Goal: Transaction & Acquisition: Purchase product/service

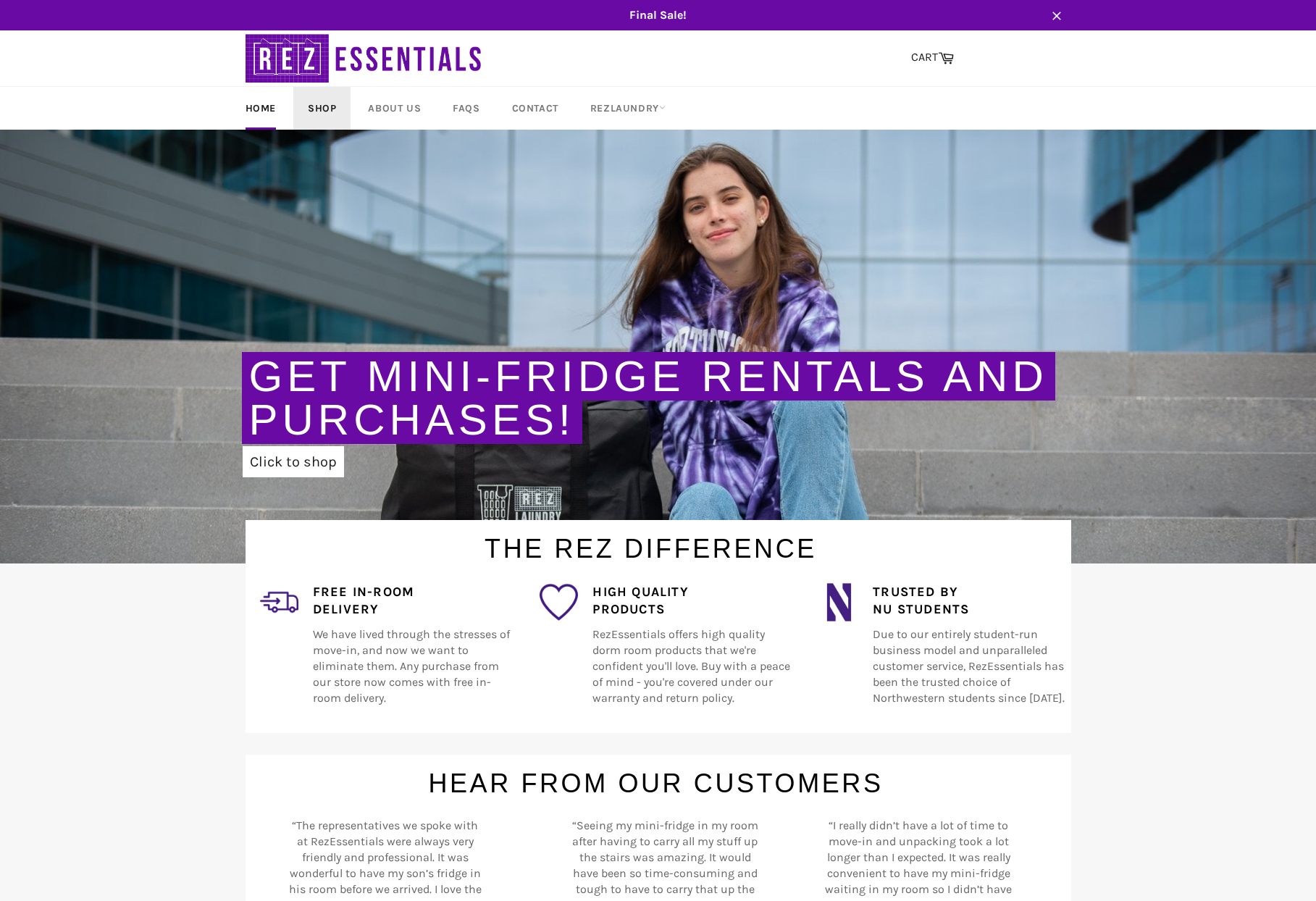
click at [339, 107] on link "Shop" at bounding box center [321, 107] width 57 height 43
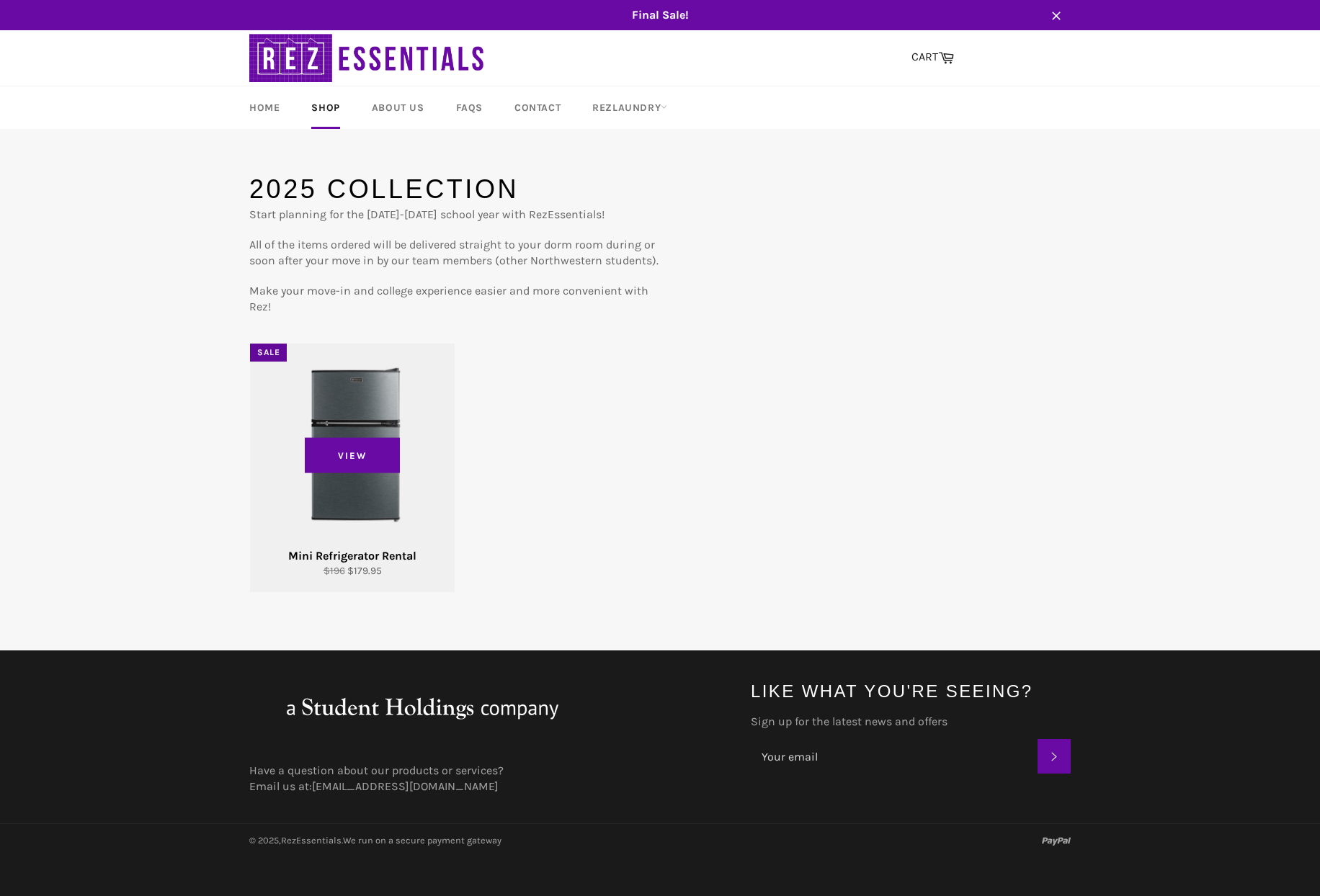
click at [343, 496] on div "View" at bounding box center [352, 467] width 205 height 248
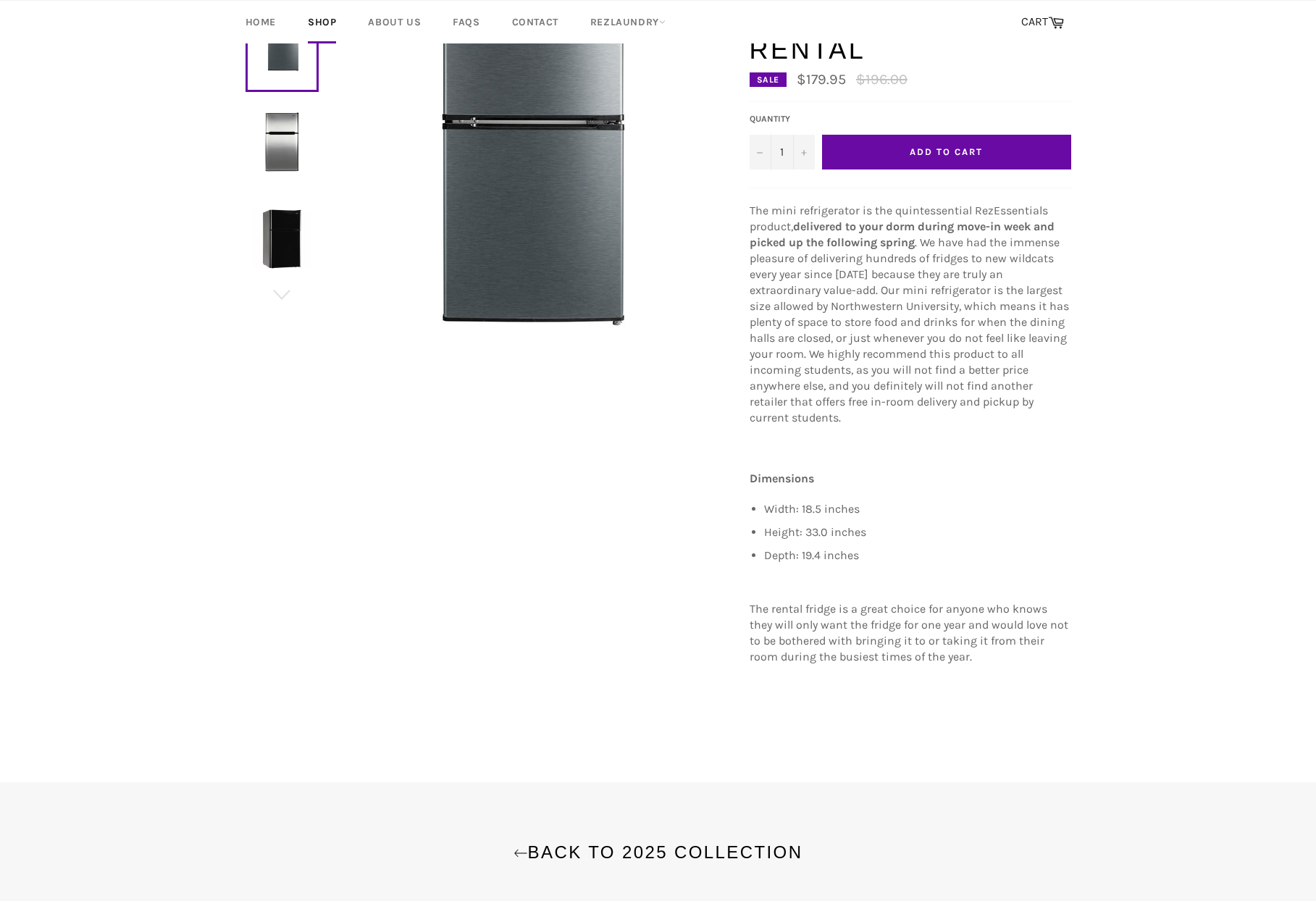
scroll to position [388, 0]
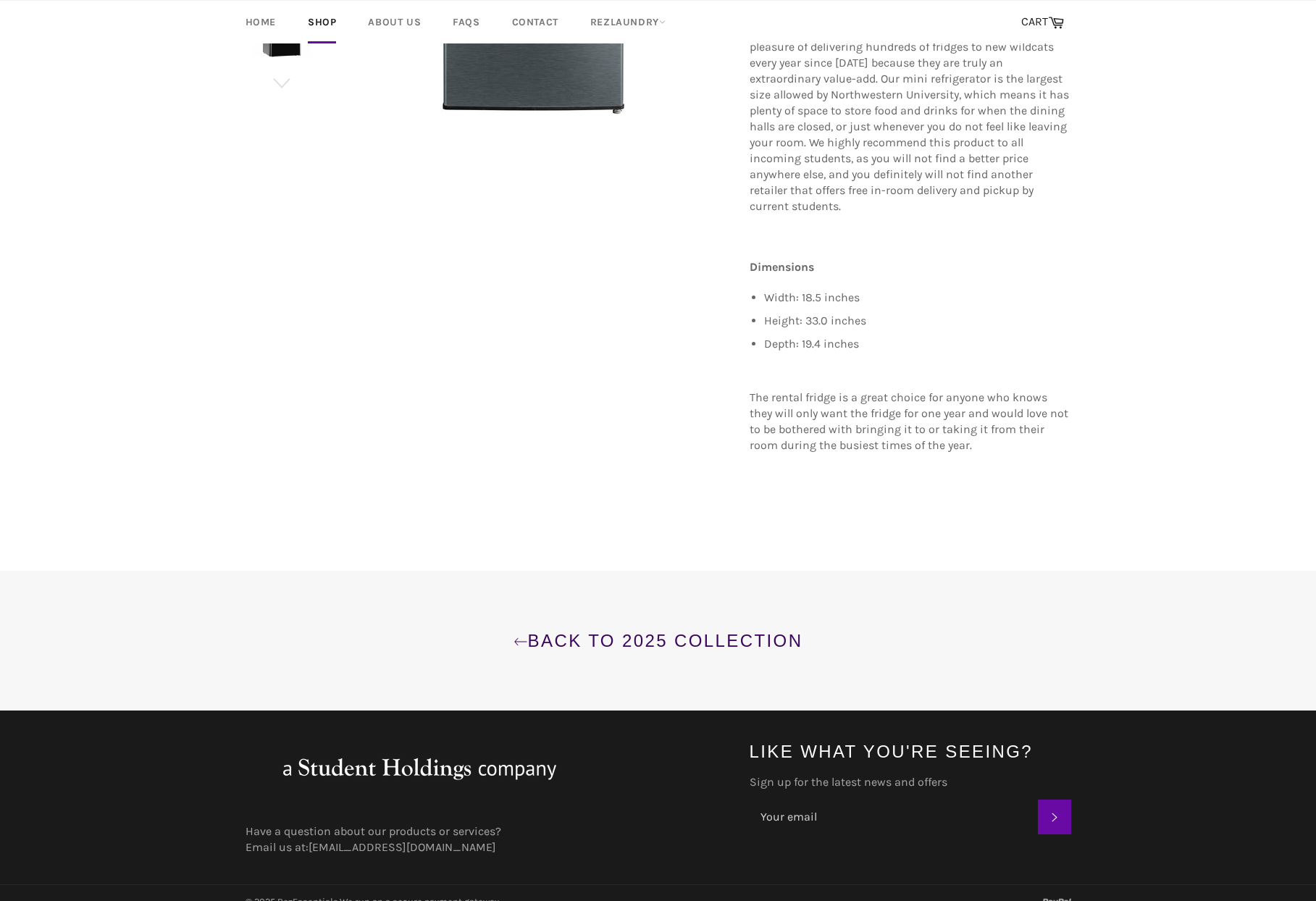
click at [616, 629] on link "Back to 2025 Collection" at bounding box center [658, 641] width 1287 height 24
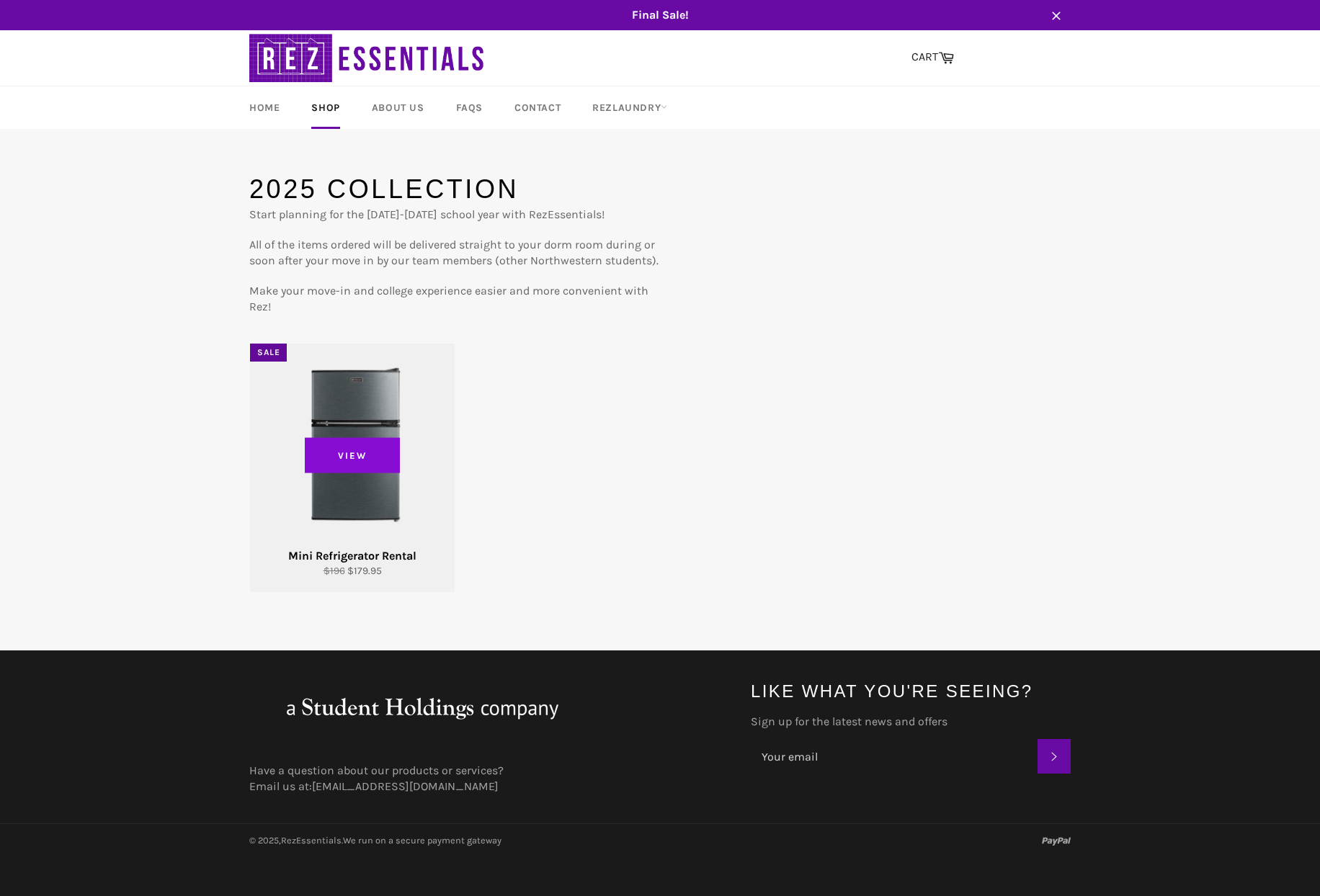
click at [378, 450] on span "View" at bounding box center [352, 455] width 95 height 36
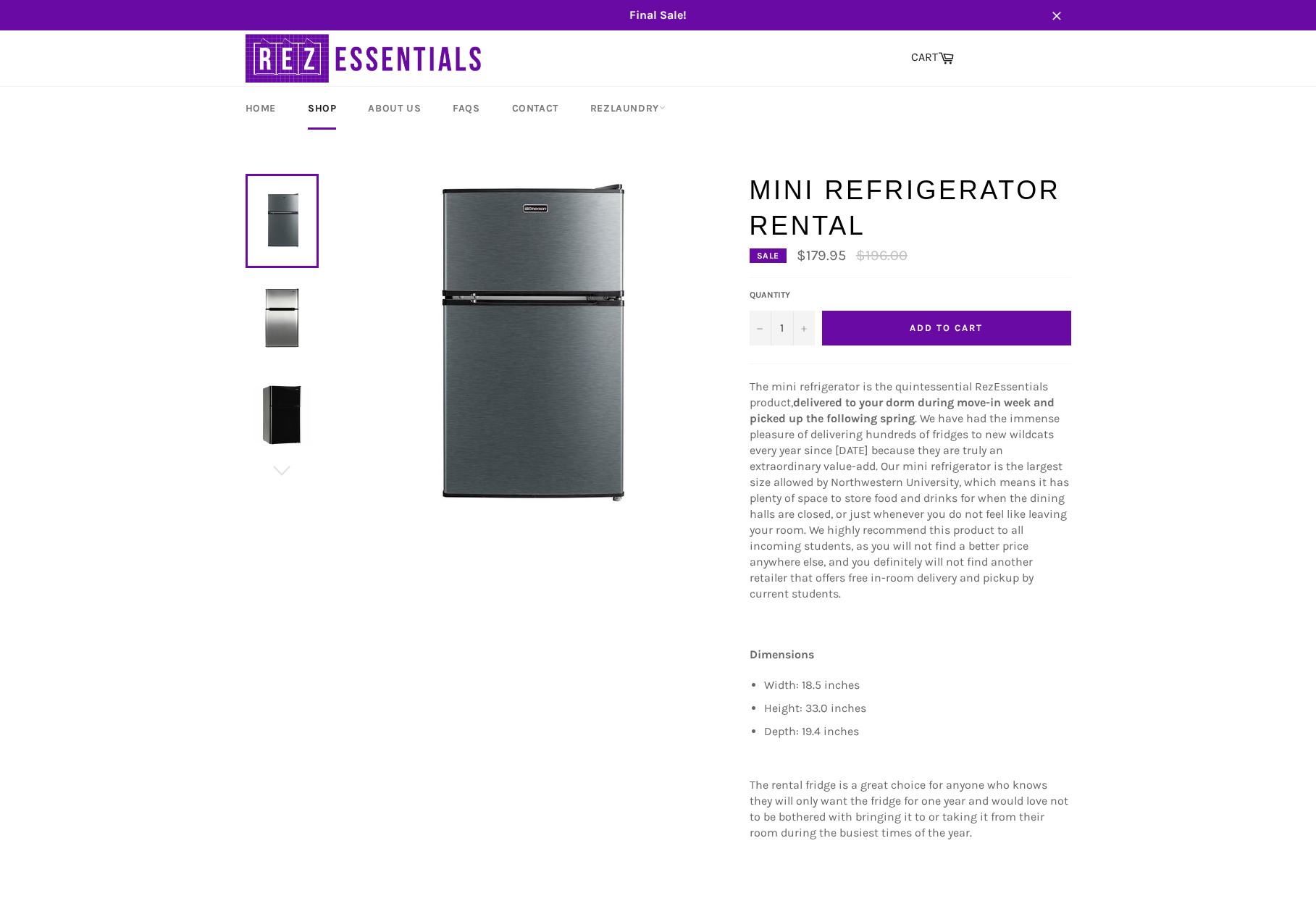
click at [930, 310] on button "Add to Cart" at bounding box center [947, 328] width 249 height 35
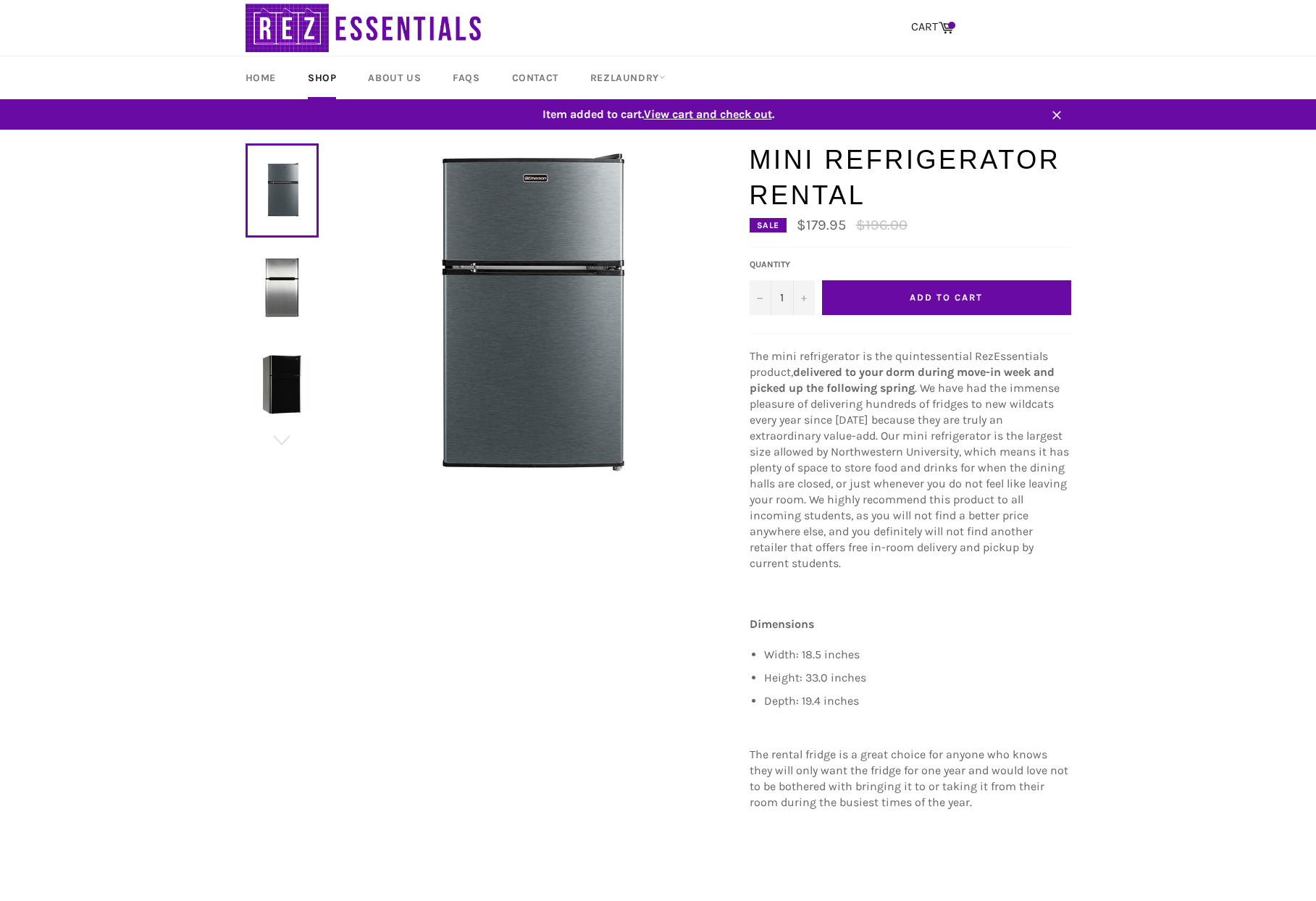
click at [706, 114] on span "View cart and check out" at bounding box center [707, 114] width 128 height 14
